Goal: Find contact information: Find contact information

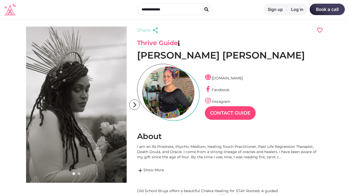
scroll to position [13, 23]
click at [229, 78] on link "[DOMAIN_NAME]" at bounding box center [224, 78] width 38 height 5
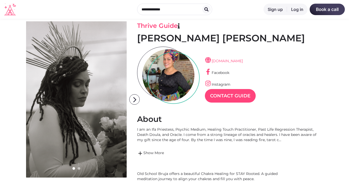
scroll to position [17, 0]
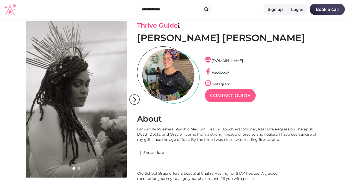
click at [237, 96] on link "Contact Guide" at bounding box center [230, 96] width 51 height 14
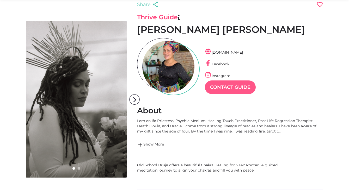
scroll to position [0, 0]
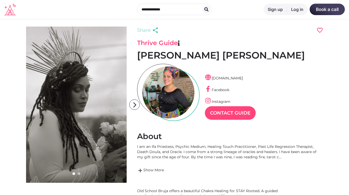
scroll to position [13, 23]
click at [226, 90] on link "Facebook" at bounding box center [217, 90] width 25 height 5
click at [219, 101] on link "Instagram" at bounding box center [218, 101] width 26 height 5
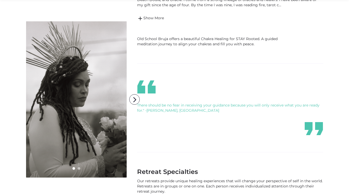
scroll to position [153, 0]
